Goal: Obtain resource: Download file/media

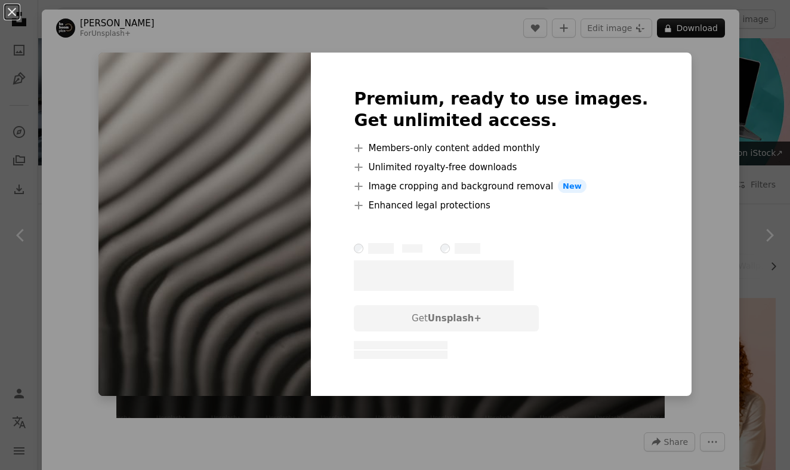
scroll to position [282, 0]
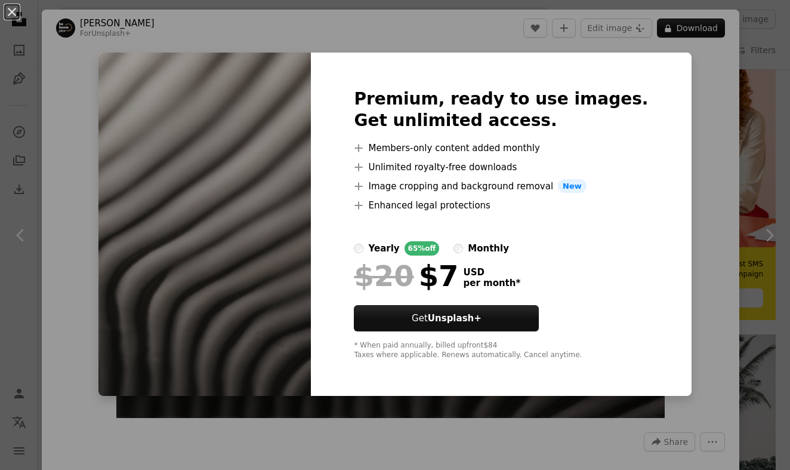
click at [691, 113] on div "An X shape Premium, ready to use images. Get unlimited access. A plus sign Memb…" at bounding box center [395, 235] width 790 height 470
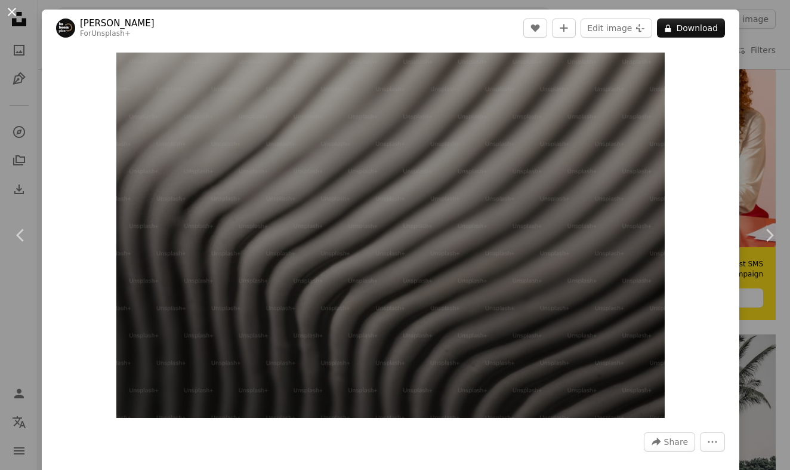
click at [13, 18] on button "An X shape" at bounding box center [12, 12] width 14 height 14
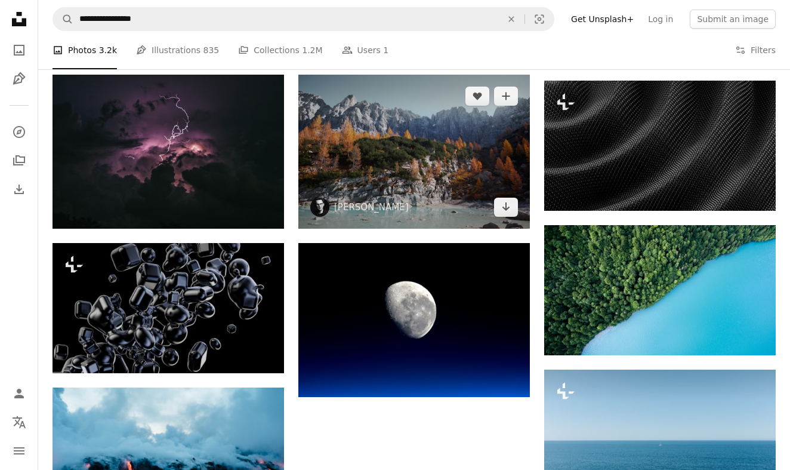
scroll to position [875, 0]
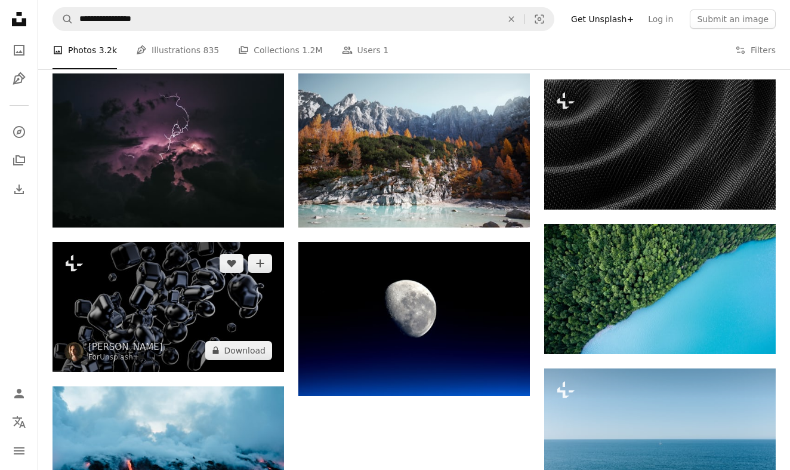
click at [232, 242] on img at bounding box center [169, 307] width 232 height 130
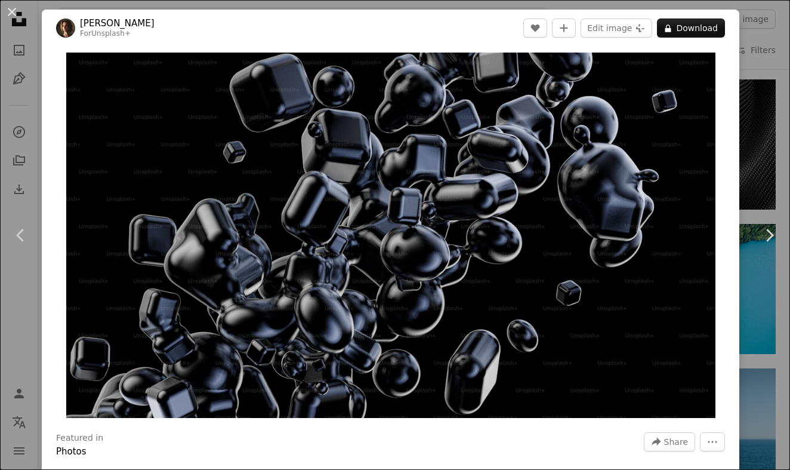
scroll to position [7, 0]
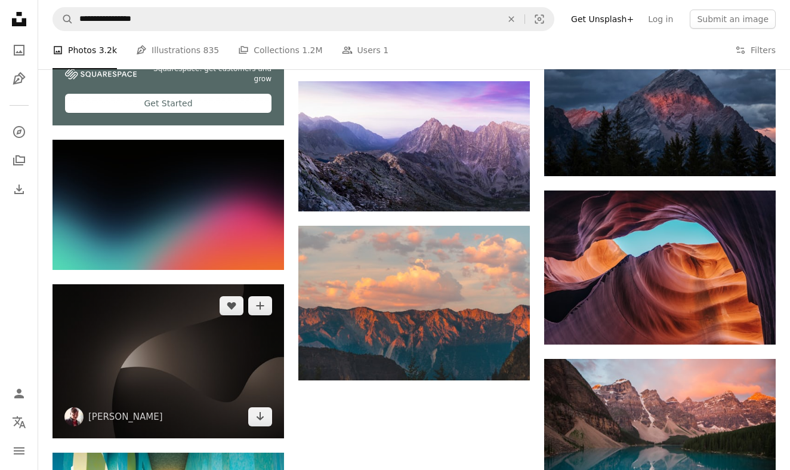
scroll to position [2084, 0]
